Goal: Information Seeking & Learning: Understand process/instructions

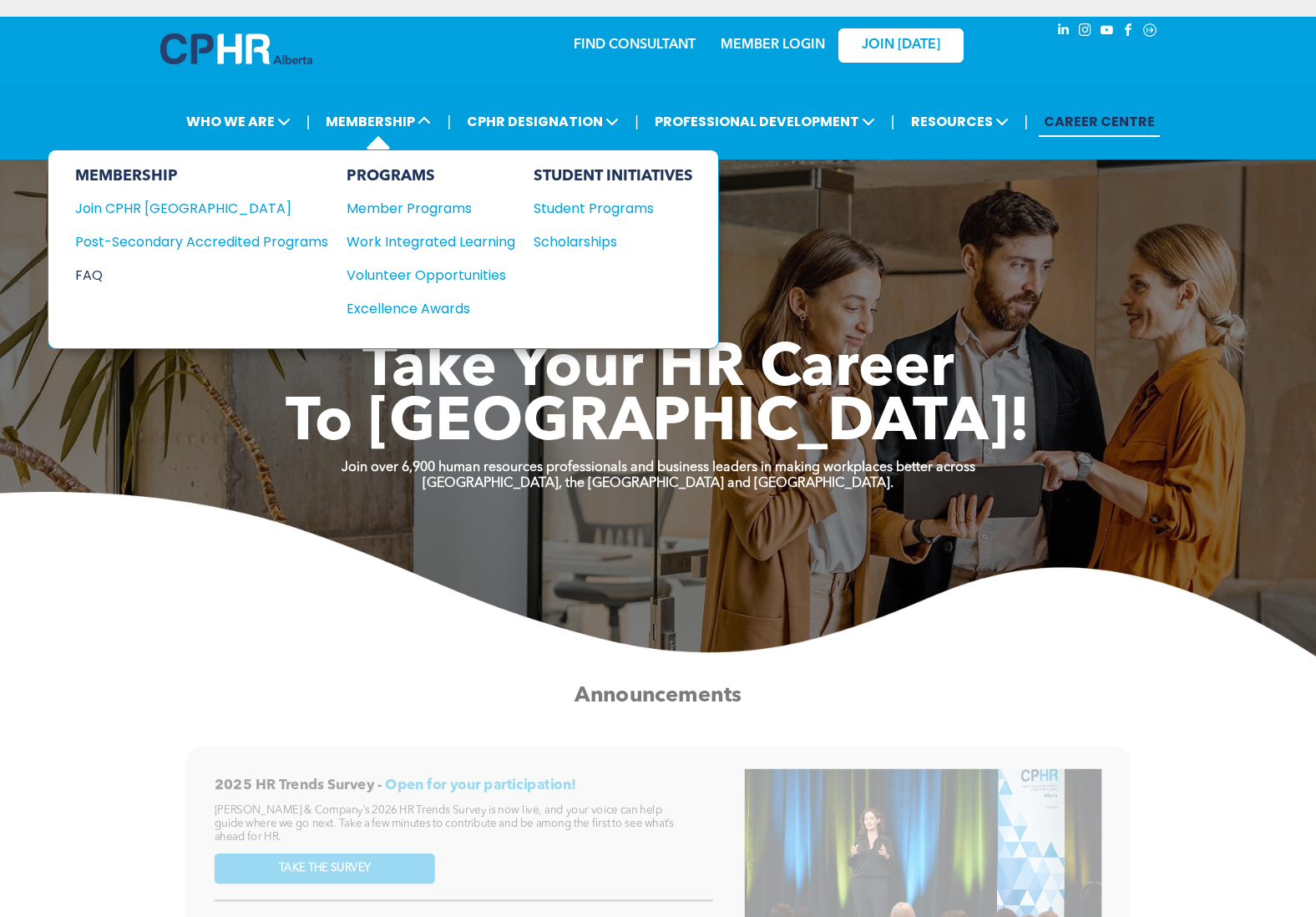
click at [104, 274] on div "FAQ" at bounding box center [189, 275] width 228 height 21
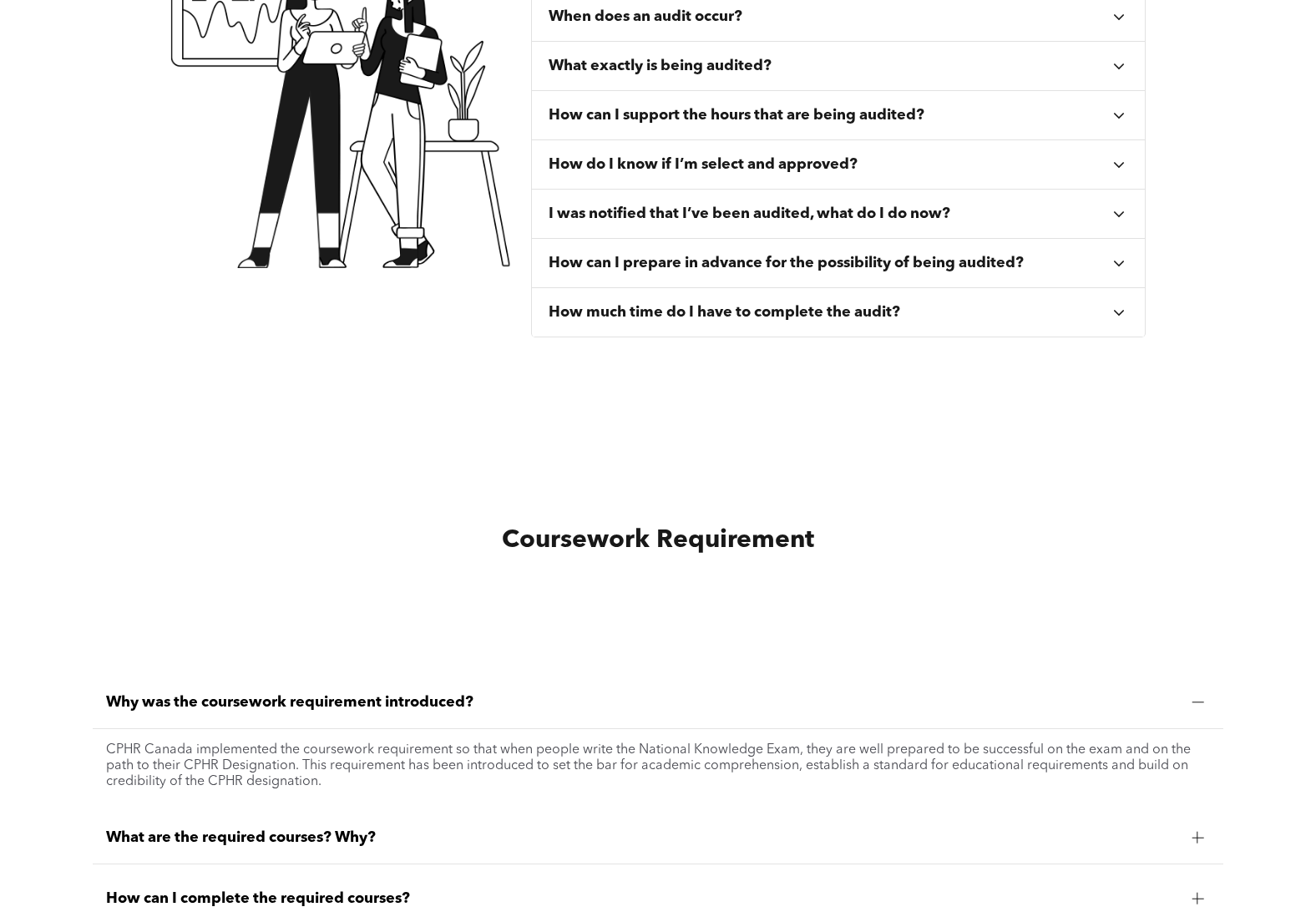
scroll to position [1253, 0]
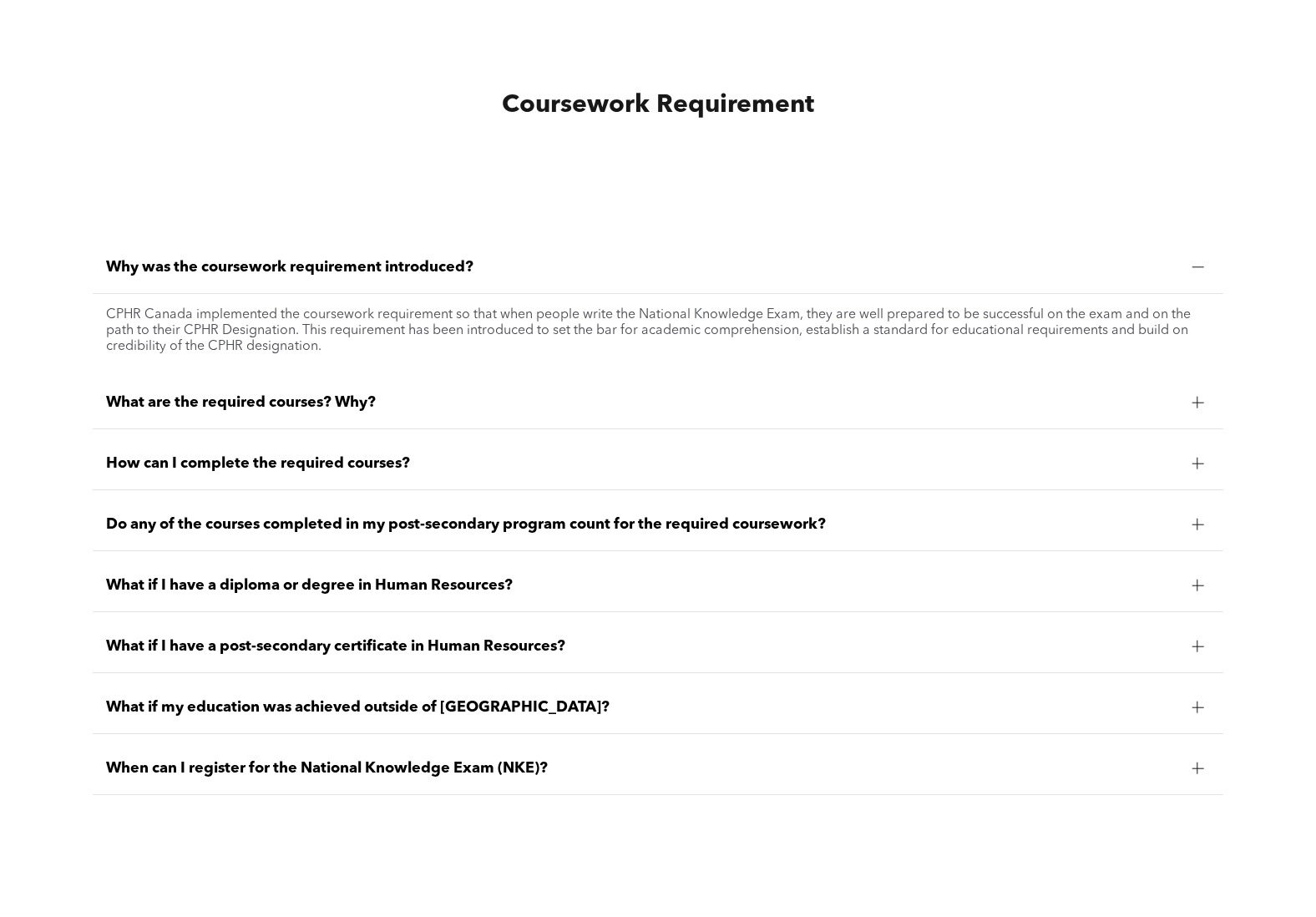
click at [452, 399] on span "What are the required courses? Why?" at bounding box center [643, 402] width 1074 height 18
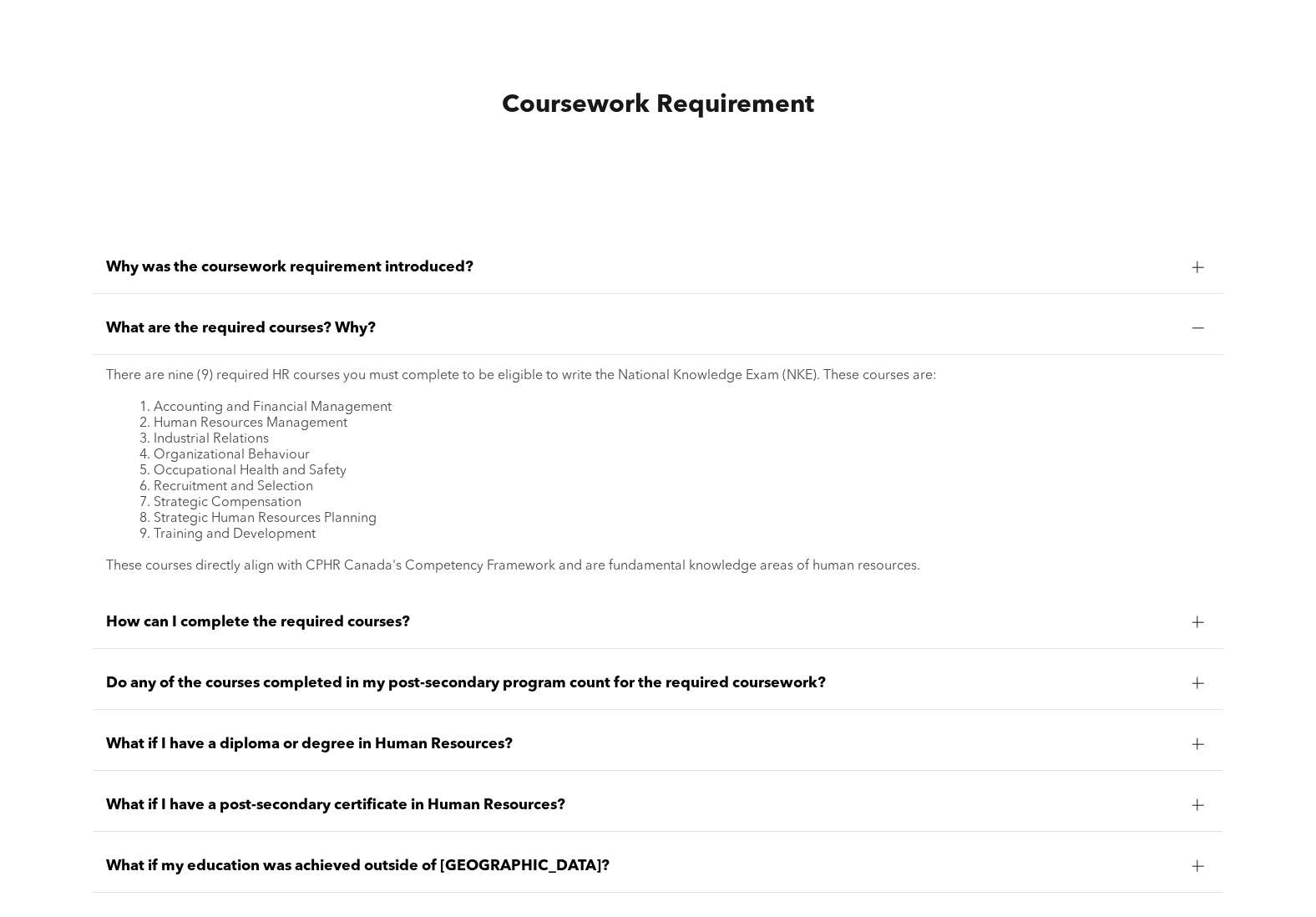
click at [306, 618] on span "How can I complete the required courses?" at bounding box center [643, 622] width 1074 height 18
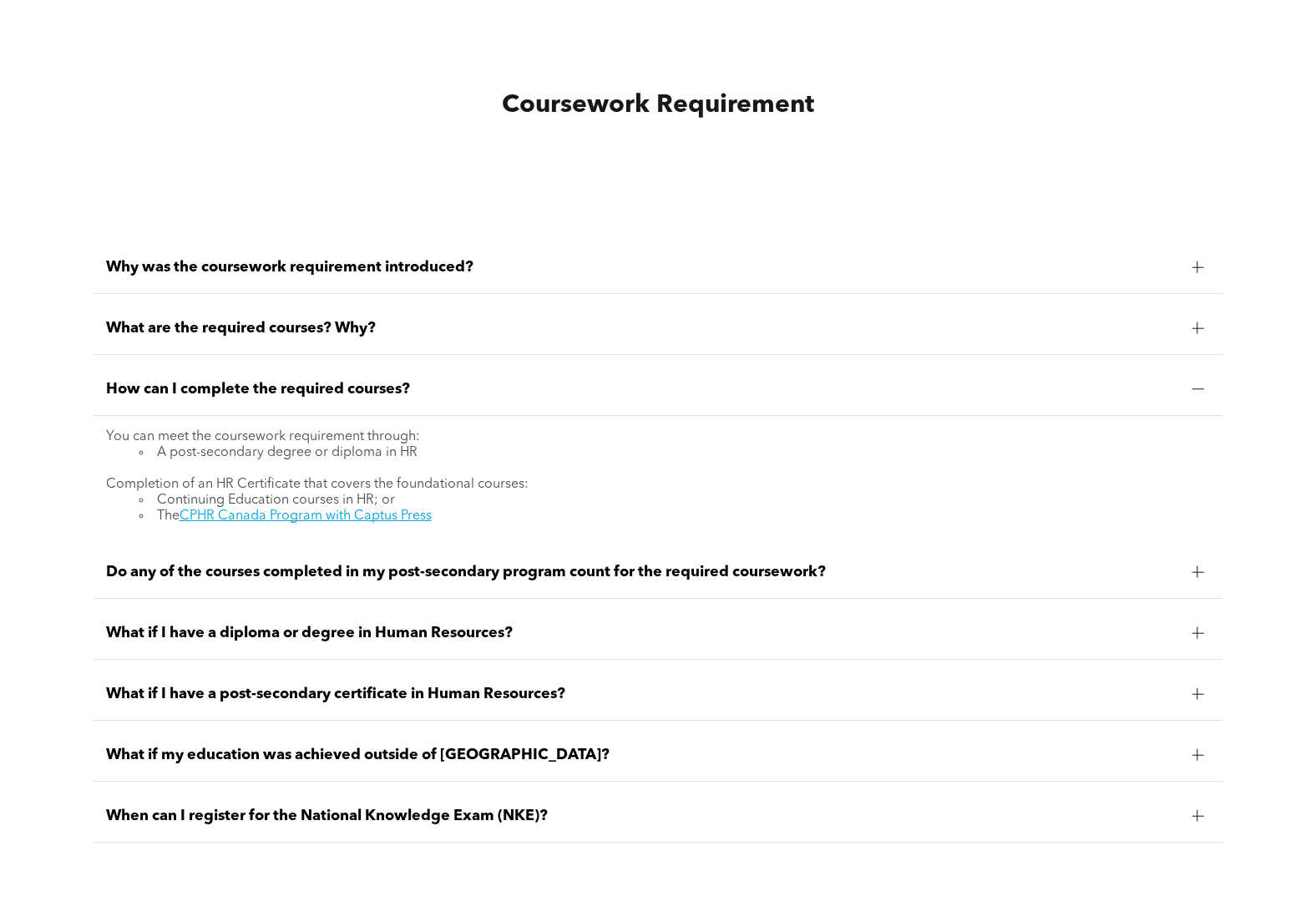
click at [313, 572] on span "Do any of the courses completed in my post-secondary program count for the requ…" at bounding box center [643, 571] width 1074 height 18
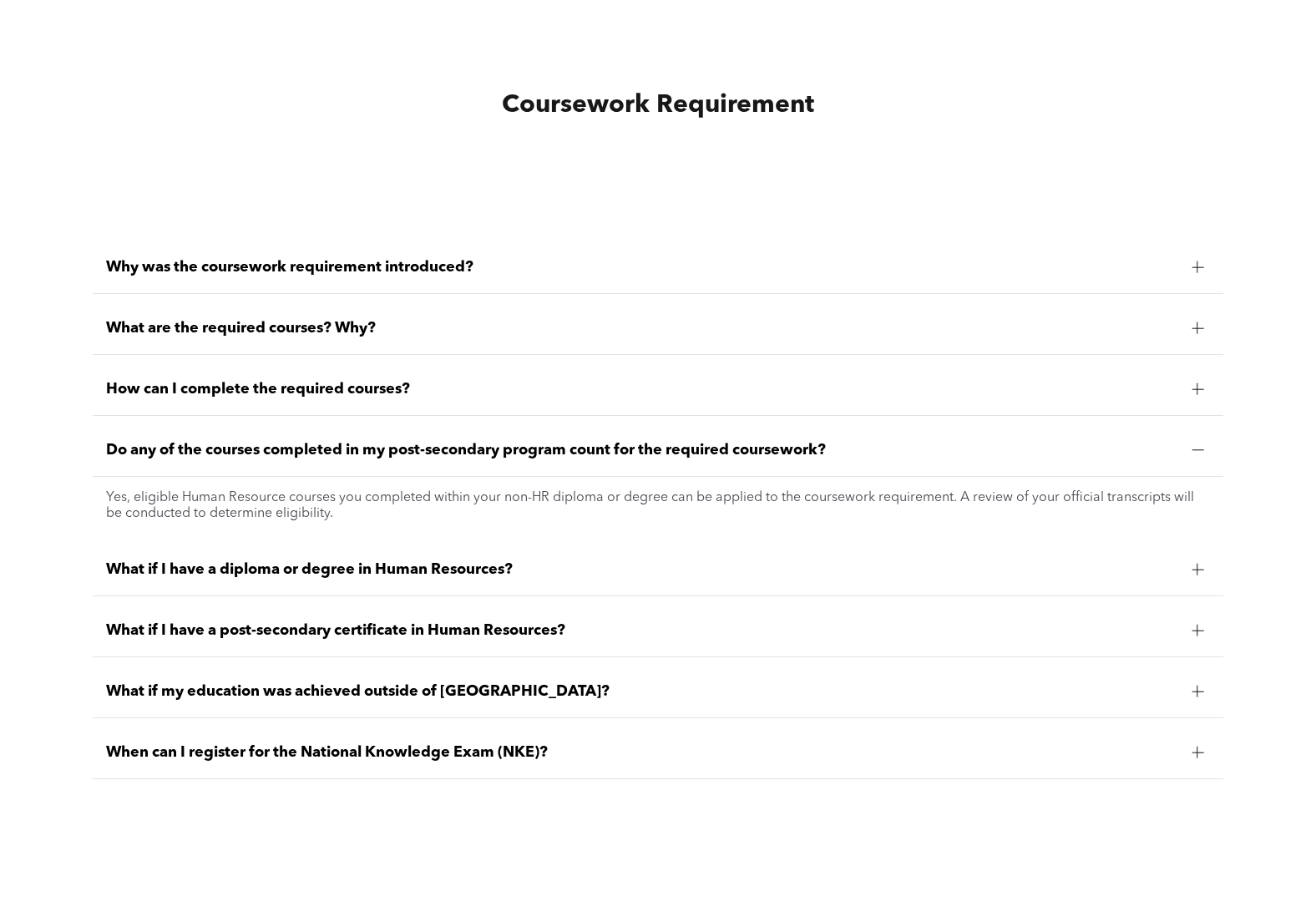
click at [325, 544] on div "What if I have a diploma or degree in Human Resources?" at bounding box center [658, 569] width 1132 height 52
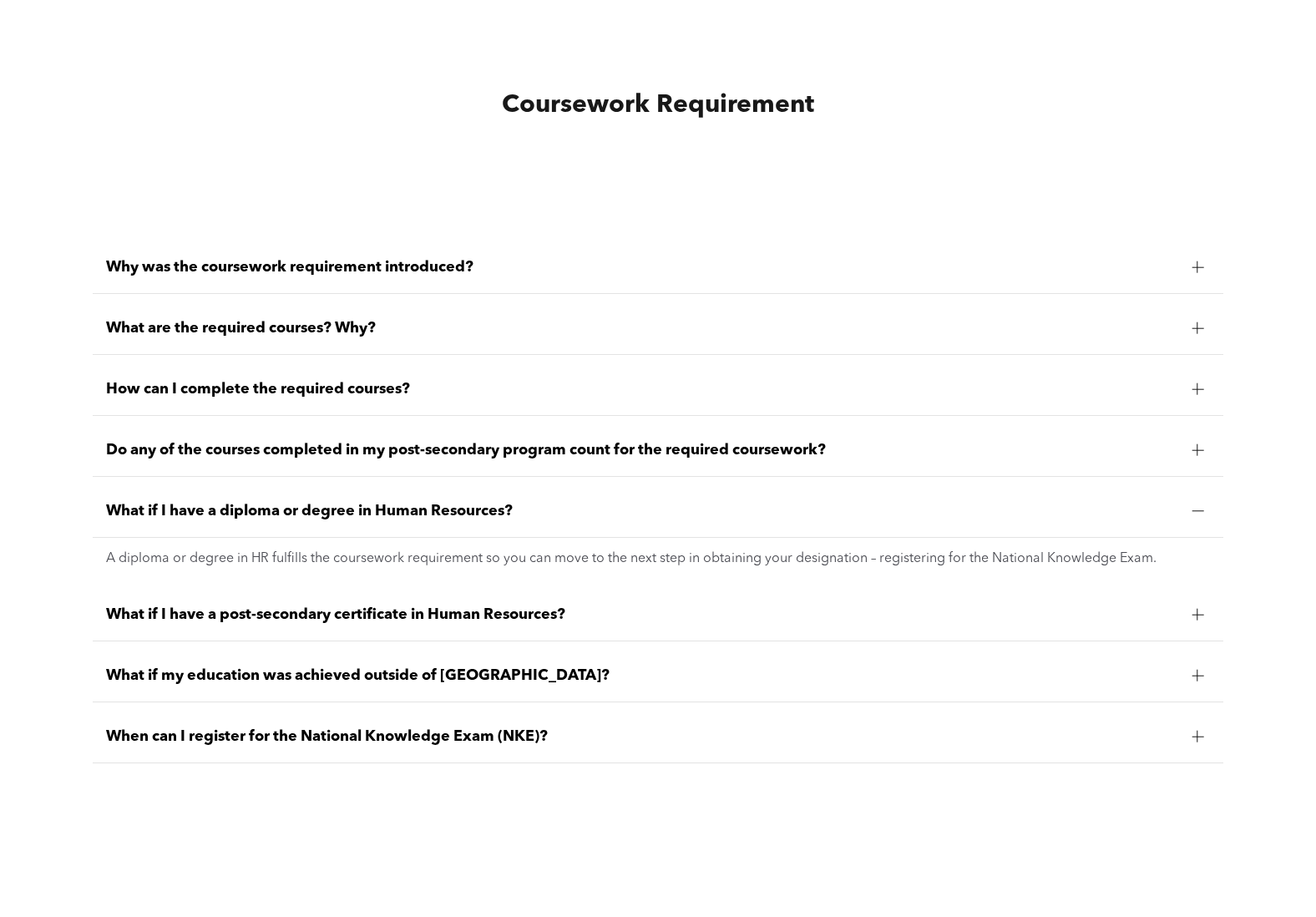
click at [325, 614] on span "What if I have a post-secondary certificate in Human Resources?" at bounding box center [643, 614] width 1074 height 18
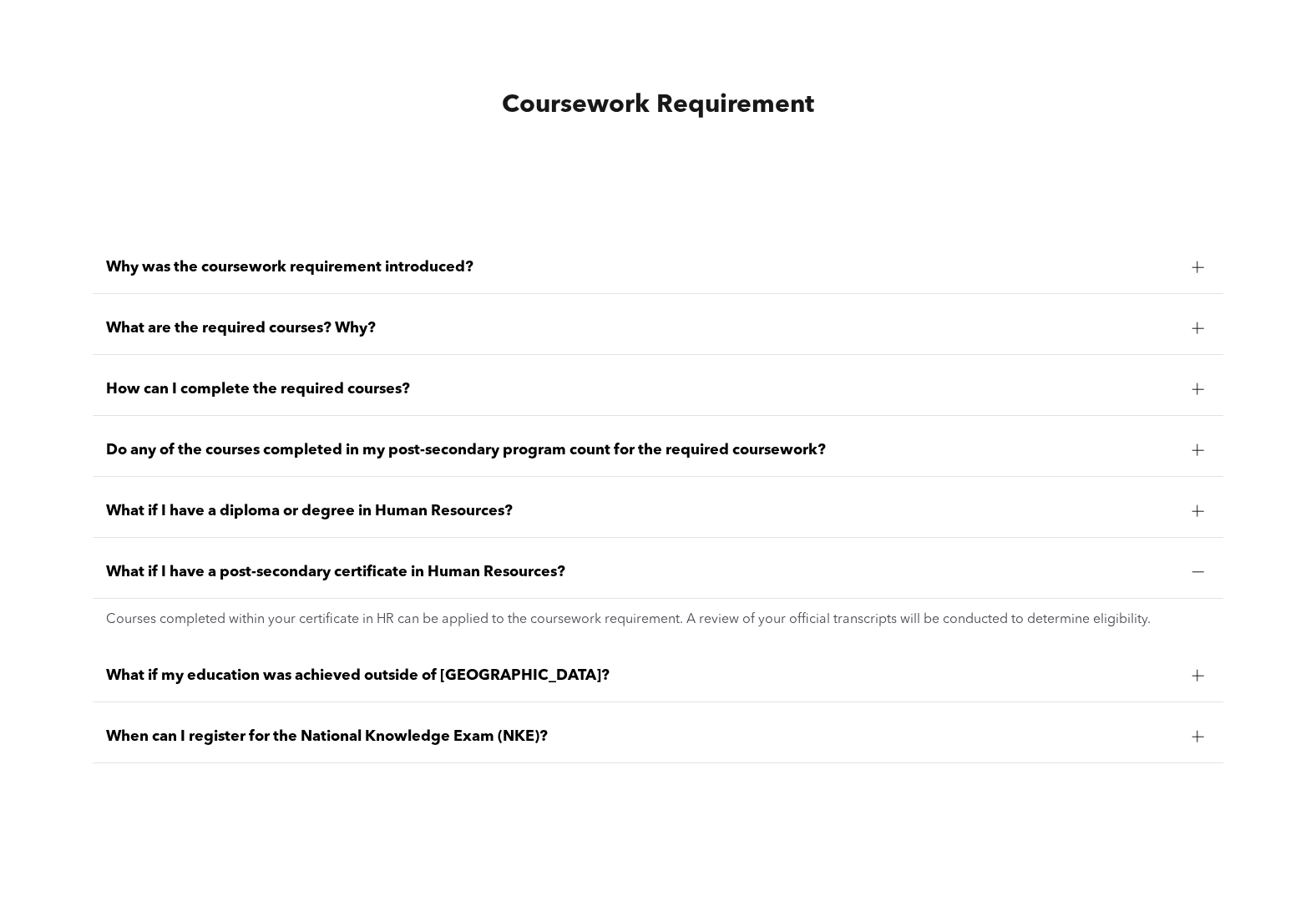
click at [467, 729] on span "When can I register for the National Knowledge Exam (NKE)?" at bounding box center [643, 736] width 1074 height 18
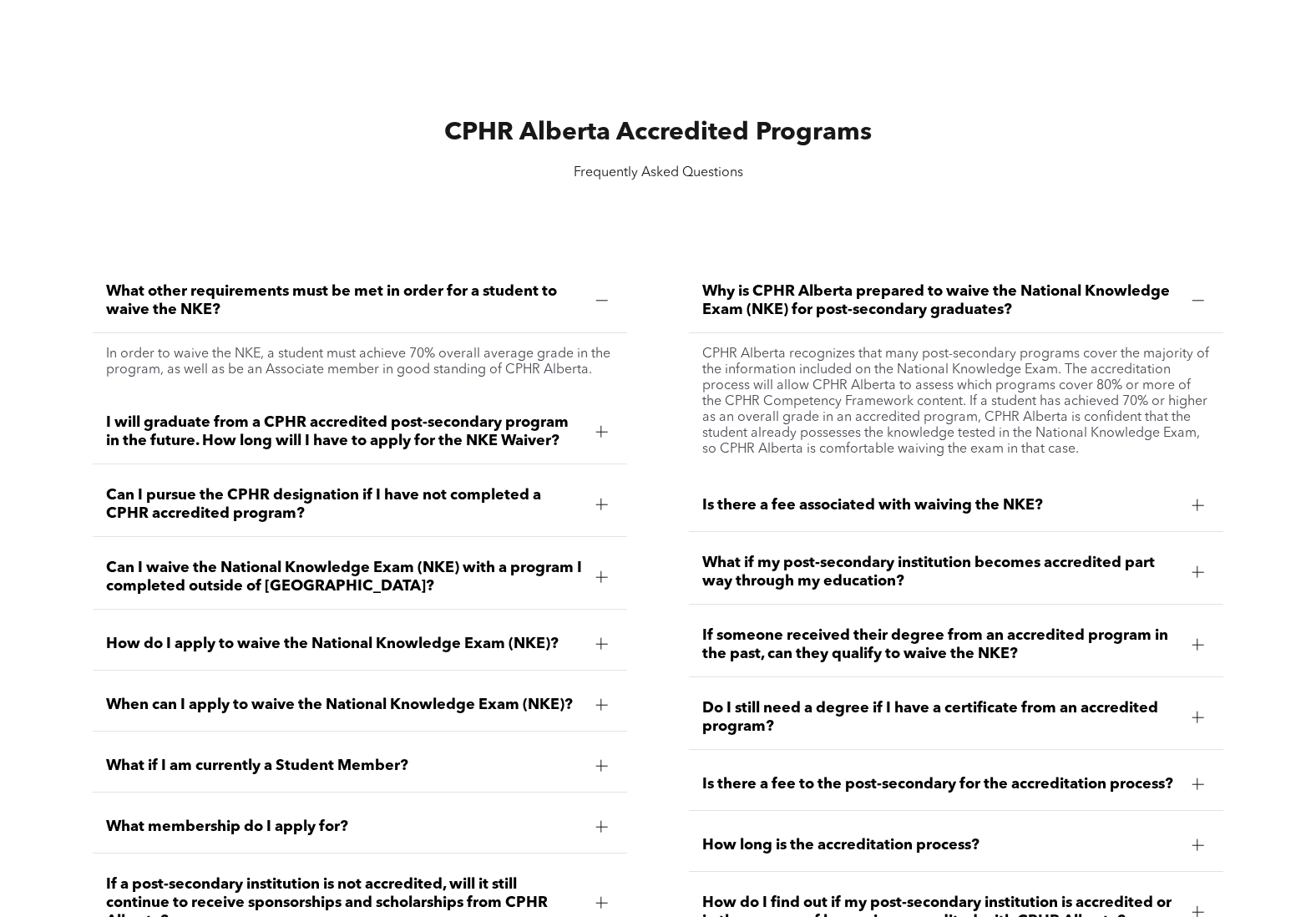
scroll to position [2171, 0]
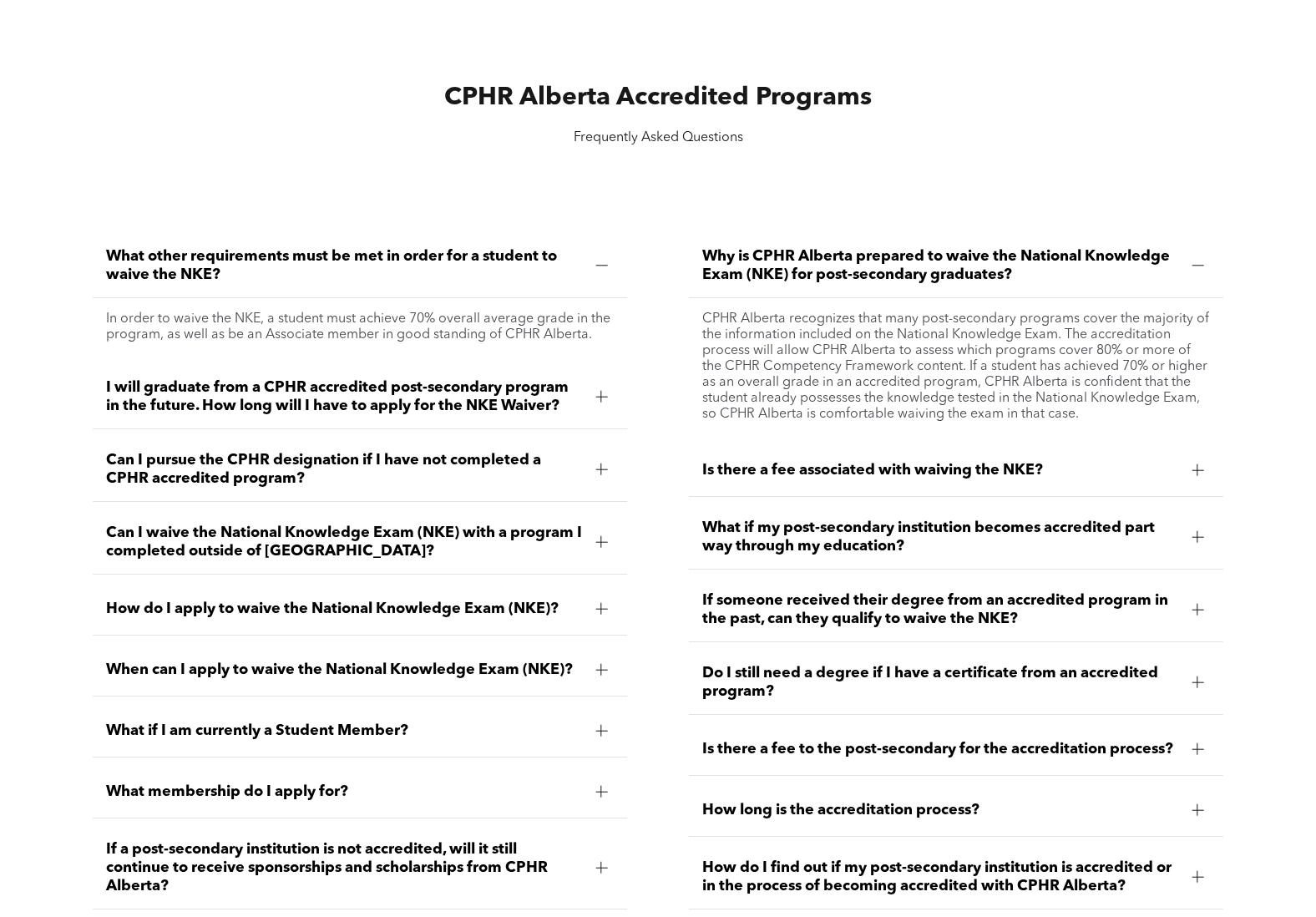
click at [420, 472] on span "Can I pursue the CPHR designation if I have not completed a CPHR accredited pro…" at bounding box center [344, 469] width 477 height 37
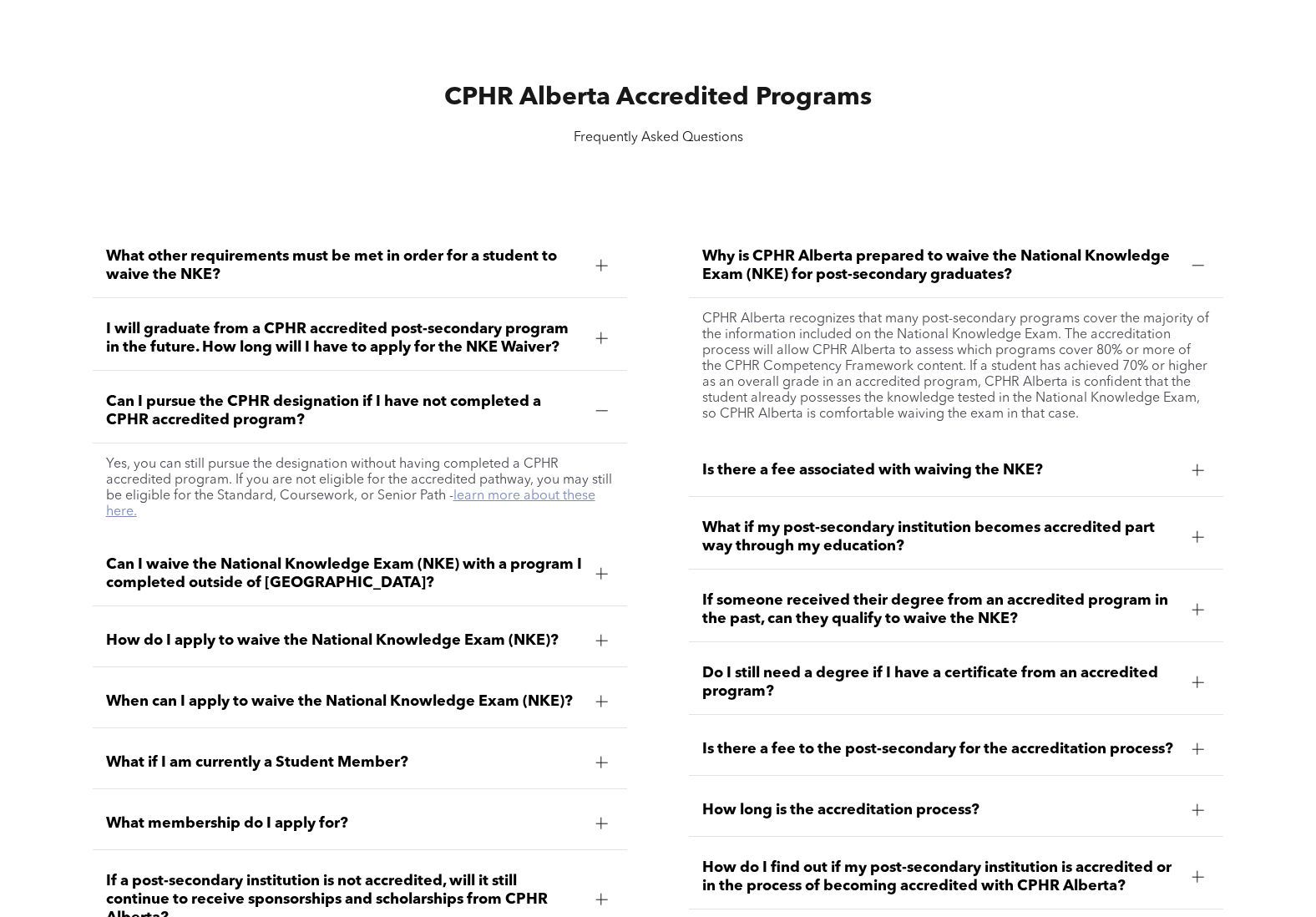
click at [490, 497] on link "learn more about these here." at bounding box center [351, 504] width 490 height 29
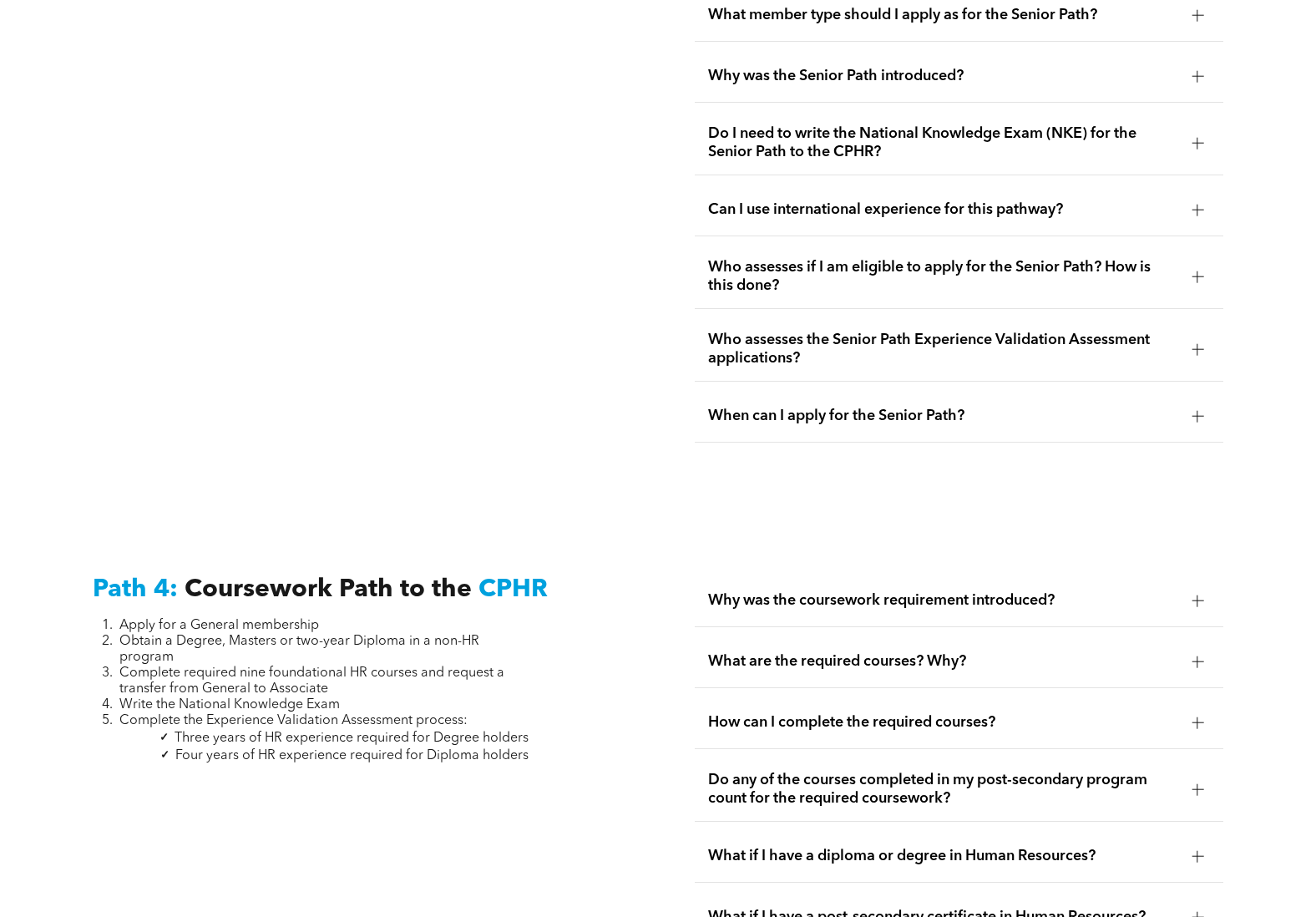
scroll to position [4511, 0]
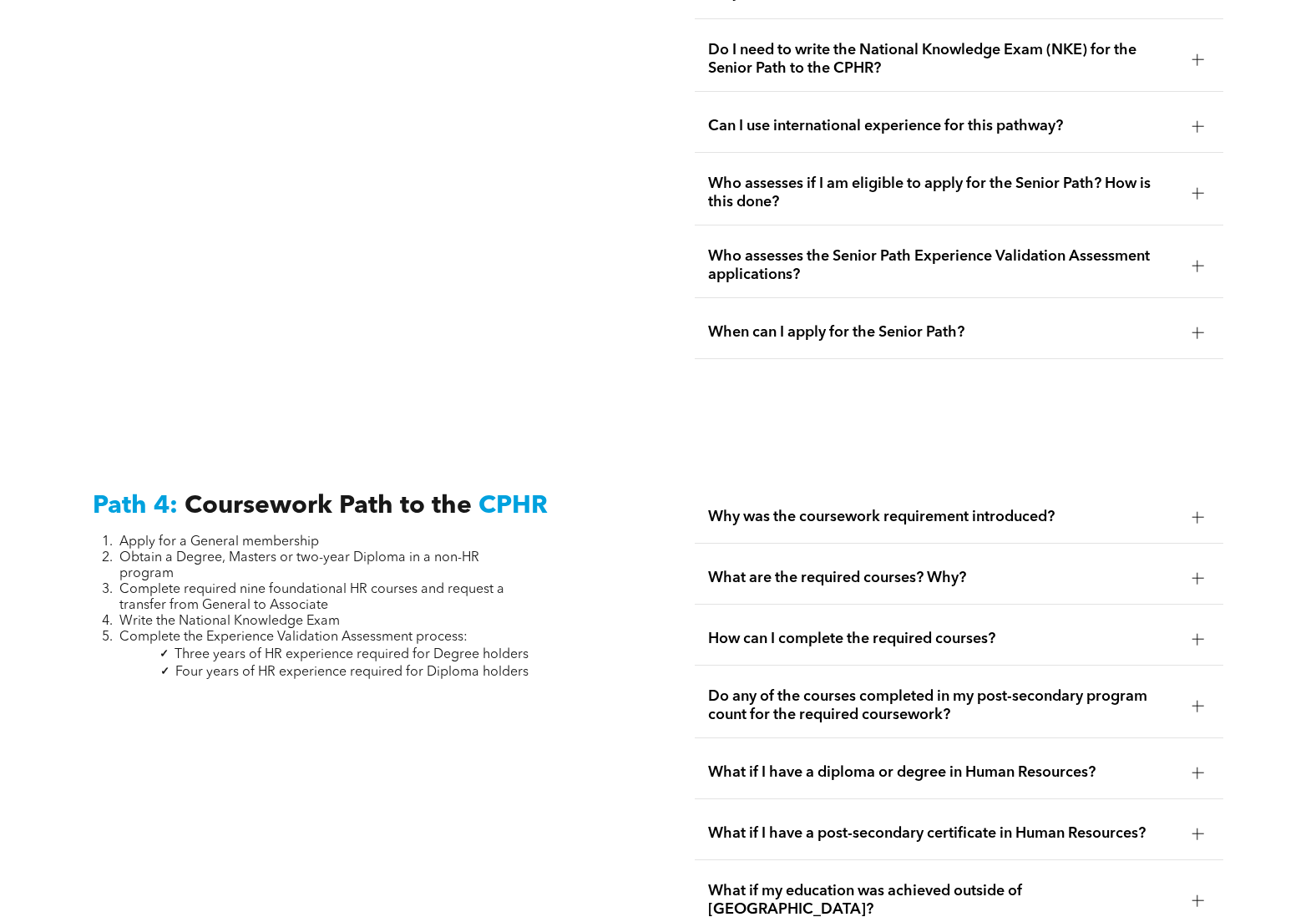
click at [1022, 630] on span "How can I complete the required courses?" at bounding box center [944, 639] width 471 height 18
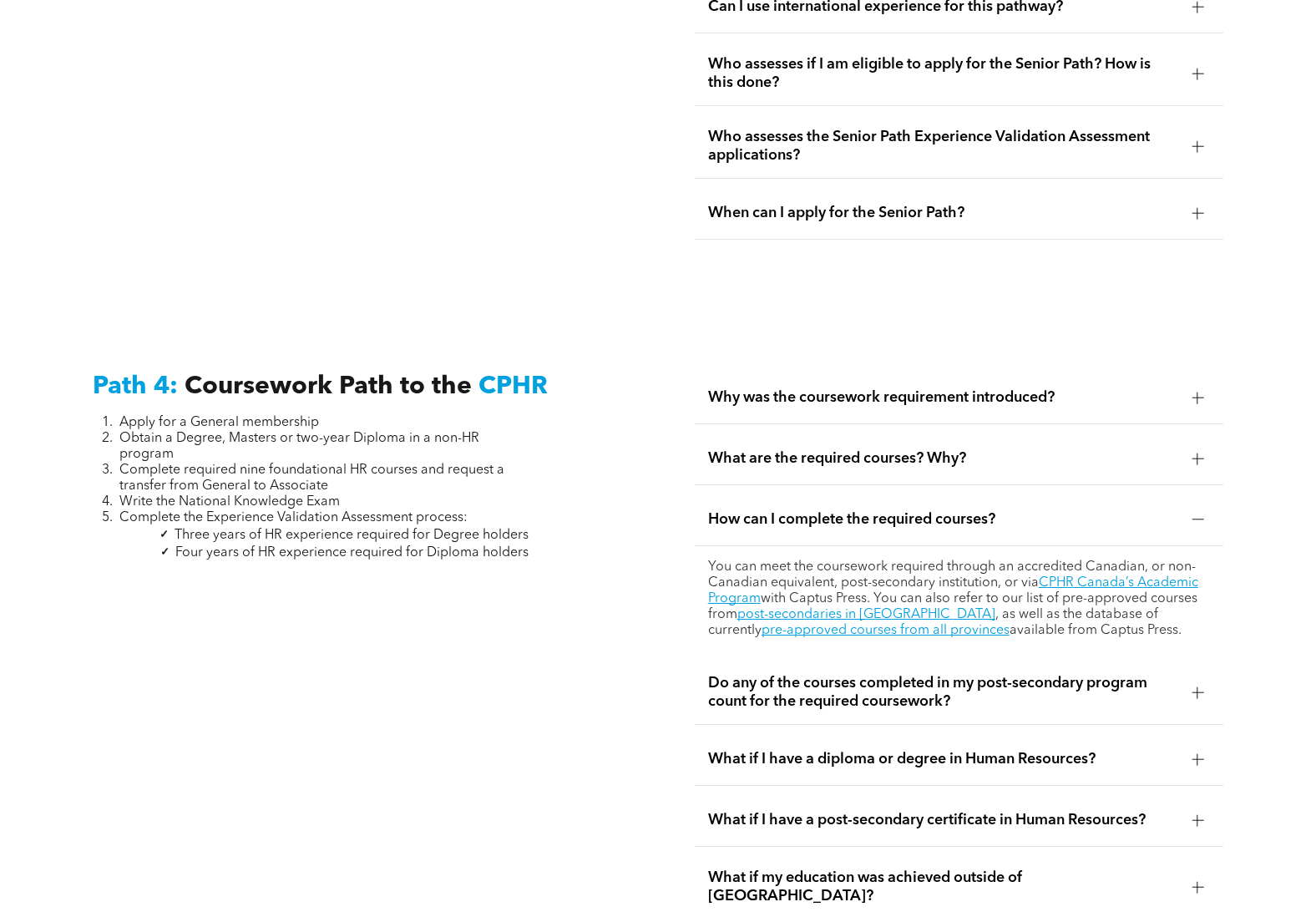
scroll to position [4677, 0]
